Goal: Information Seeking & Learning: Learn about a topic

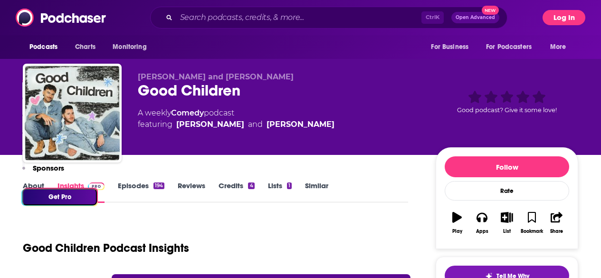
click at [572, 17] on button "Log In" at bounding box center [564, 17] width 43 height 15
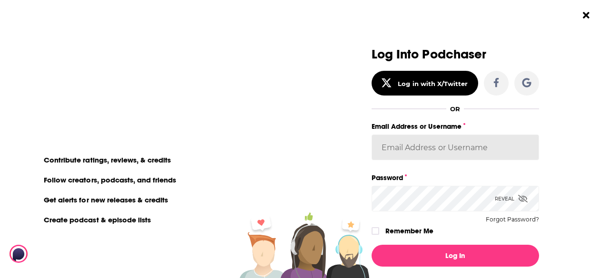
click at [449, 145] on input "Email Address or Username" at bounding box center [454, 148] width 167 height 26
type input "williammwhite"
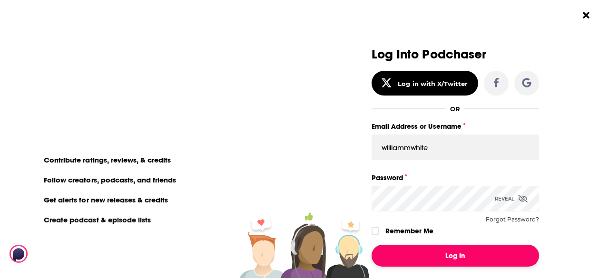
click at [456, 259] on button "Log In" at bounding box center [454, 256] width 167 height 22
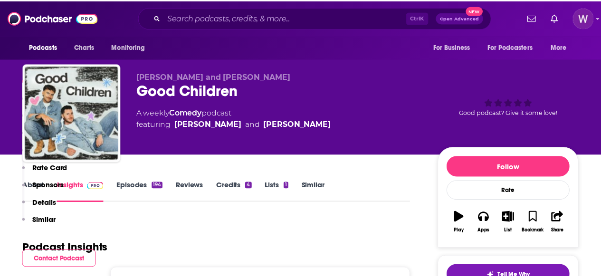
scroll to position [190, 0]
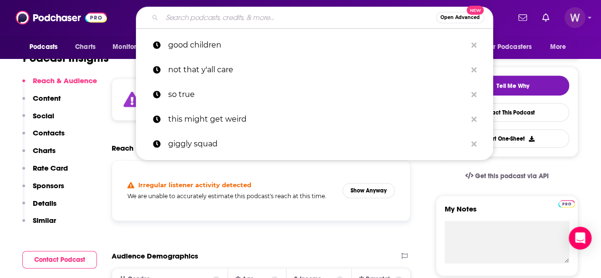
click at [265, 21] on input "Search podcasts, credits, & more..." at bounding box center [299, 17] width 274 height 15
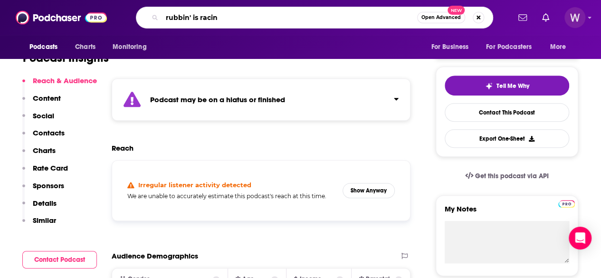
type input "rubbin' is racing"
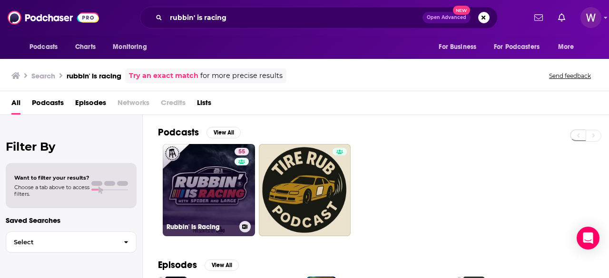
click at [222, 180] on link "55 Rubbin' Is Racing" at bounding box center [209, 190] width 92 height 92
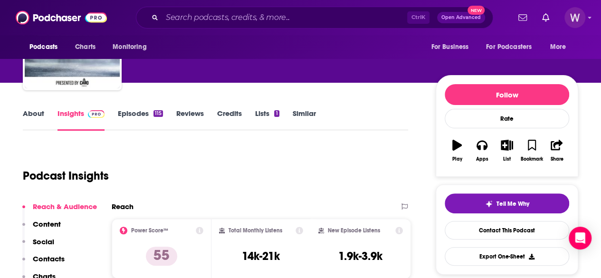
scroll to position [143, 0]
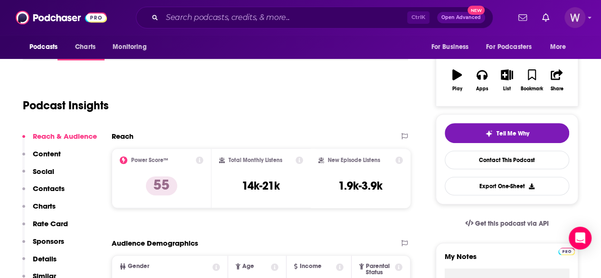
click at [273, 15] on input "Search podcasts, credits, & more..." at bounding box center [284, 17] width 245 height 15
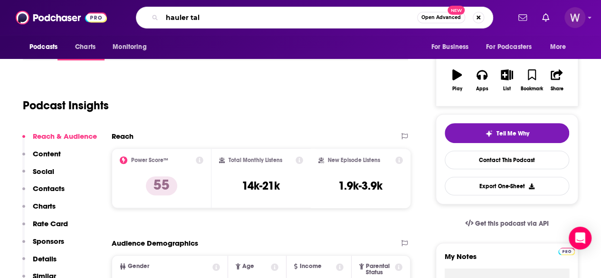
type input "hauler talk"
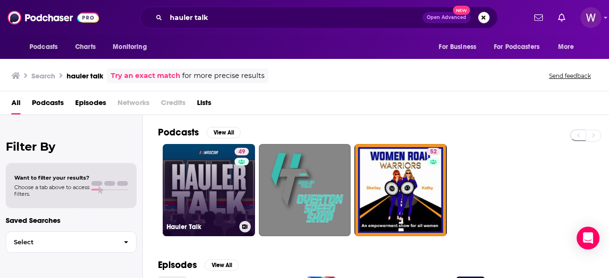
click at [194, 182] on link "49 Hauler Talk" at bounding box center [209, 190] width 92 height 92
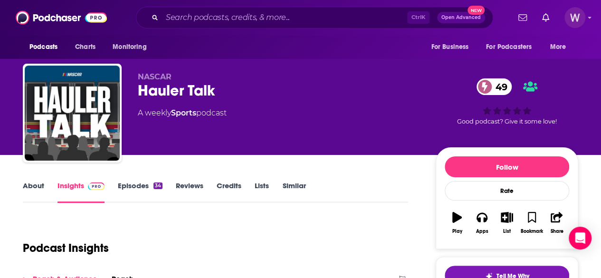
scroll to position [95, 0]
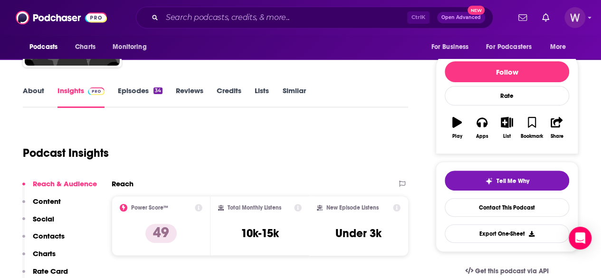
click at [592, 18] on icon "Show profile menu" at bounding box center [590, 18] width 3 height 2
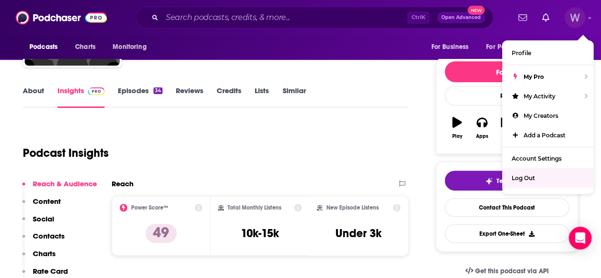
click at [526, 180] on span "Log Out" at bounding box center [523, 177] width 23 height 7
